Goal: Contribute content: Contribute content

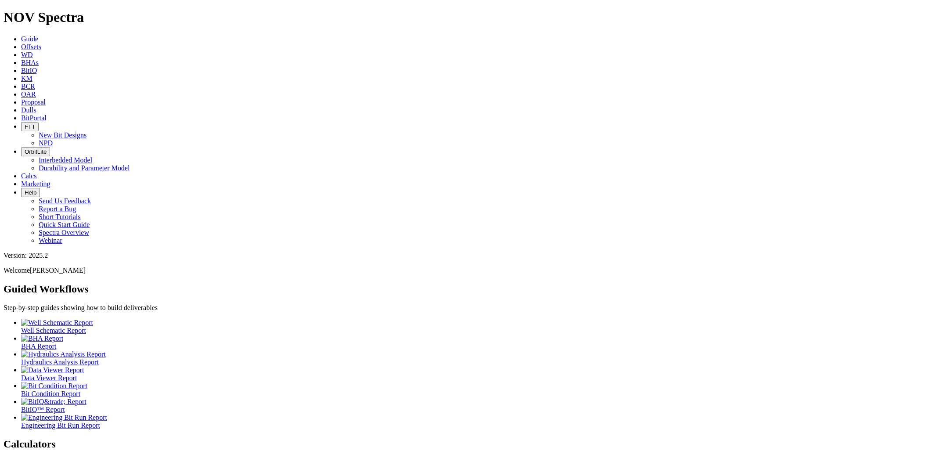
click at [36, 106] on span "Dulls" at bounding box center [28, 109] width 15 height 7
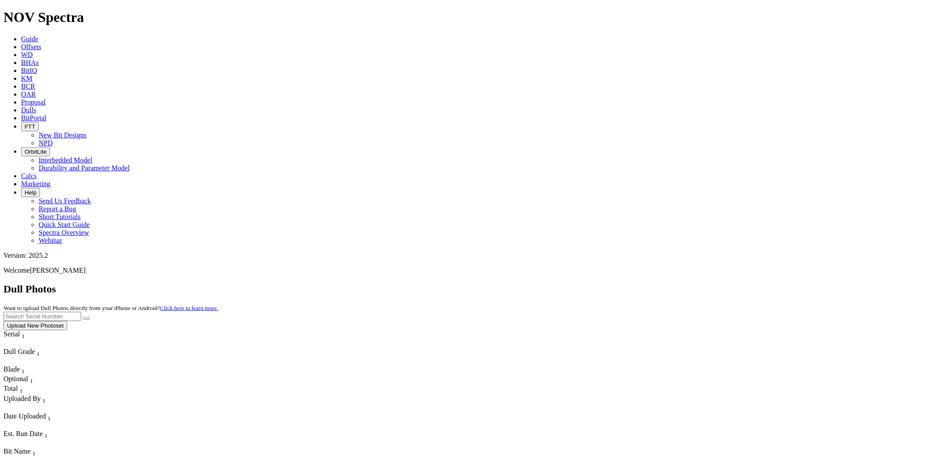
click at [67, 321] on button "Upload New Photoset" at bounding box center [36, 325] width 64 height 9
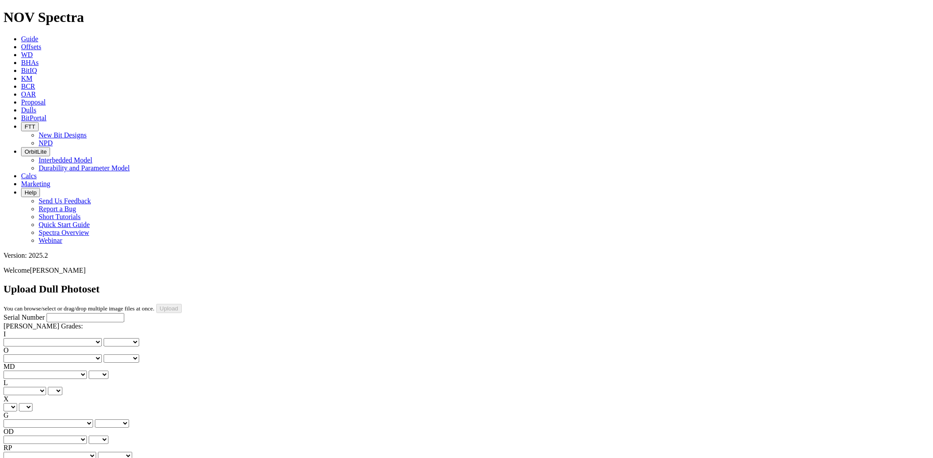
click at [25, 313] on div "Serial Number" at bounding box center [466, 317] width 925 height 9
click at [47, 313] on input "Serial Number" at bounding box center [86, 317] width 78 height 9
type input "A320672"
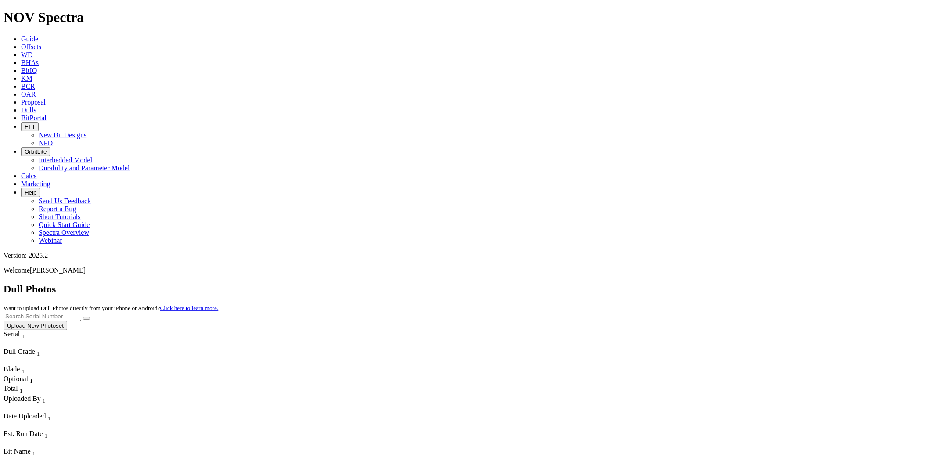
click at [67, 321] on button "Upload New Photoset" at bounding box center [36, 325] width 64 height 9
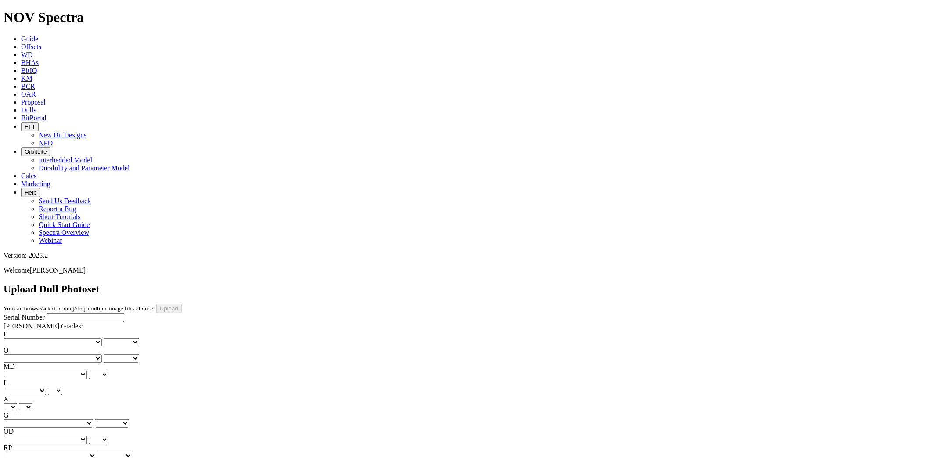
drag, startPoint x: 60, startPoint y: 68, endPoint x: 59, endPoint y: 76, distance: 7.9
click at [45, 313] on label "Serial Number" at bounding box center [24, 316] width 41 height 7
click at [59, 313] on input "Serial Number" at bounding box center [86, 317] width 78 height 9
